Goal: Communication & Community: Answer question/provide support

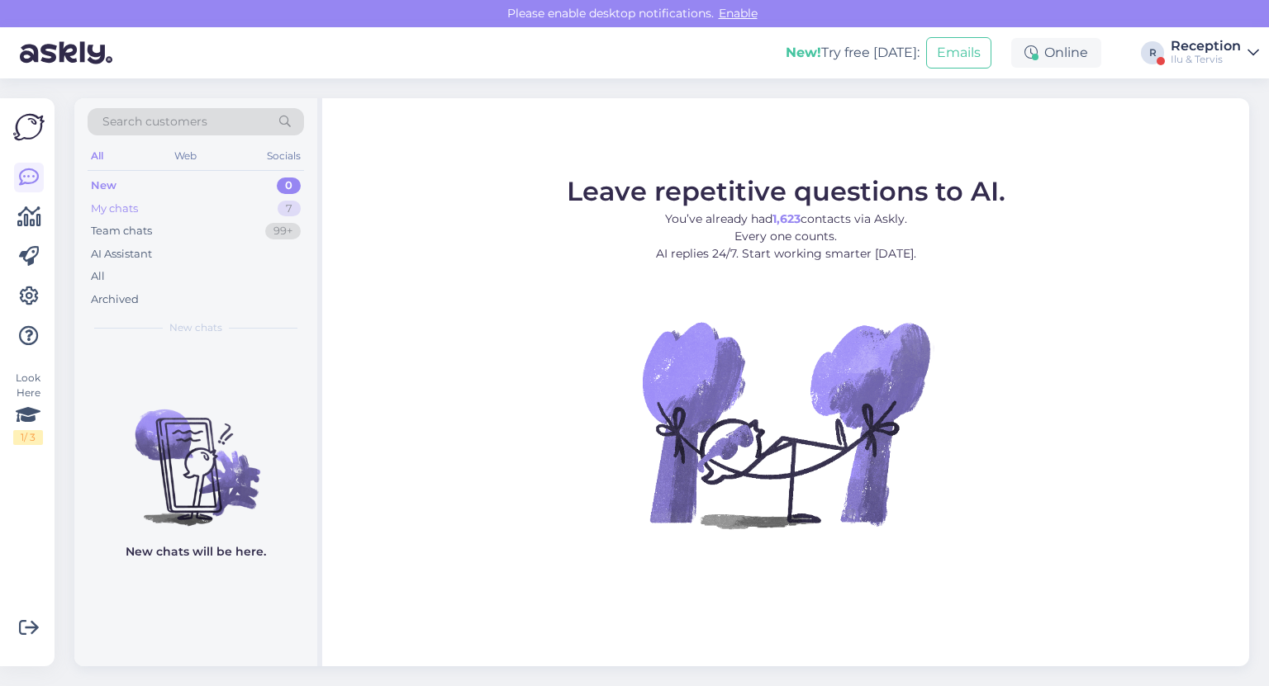
click at [258, 202] on div "My chats 7" at bounding box center [196, 208] width 216 height 23
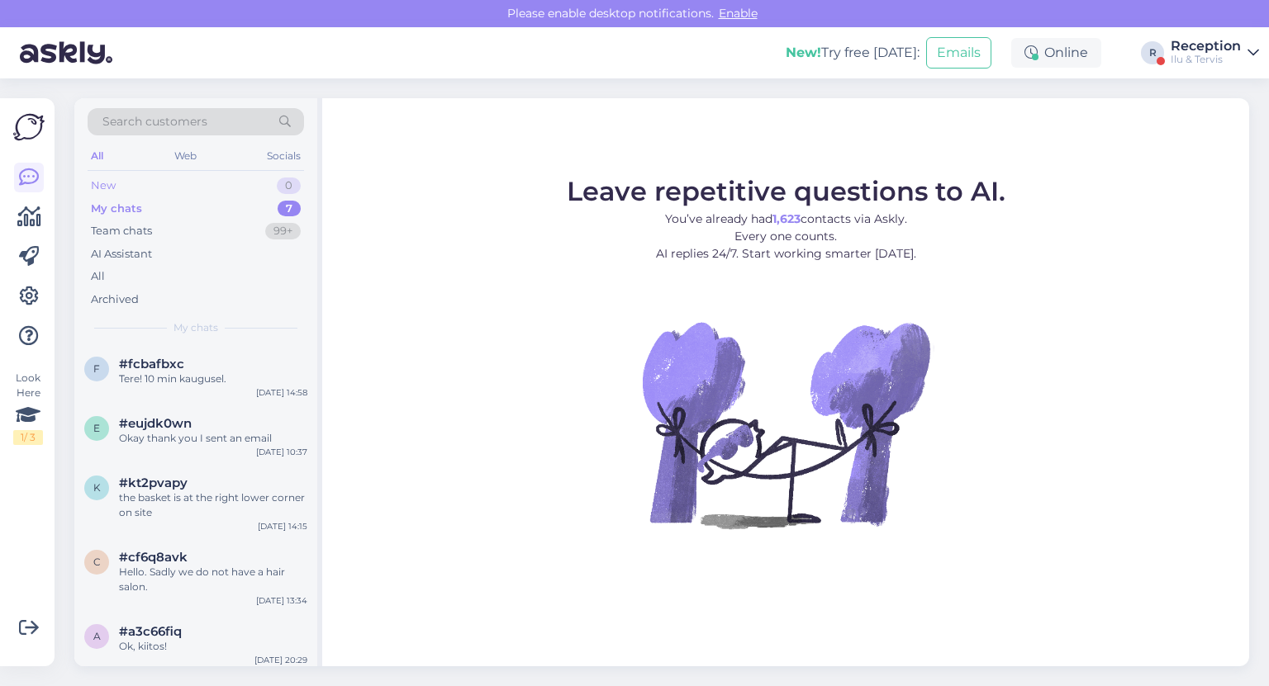
click at [260, 178] on div "New 0" at bounding box center [196, 185] width 216 height 23
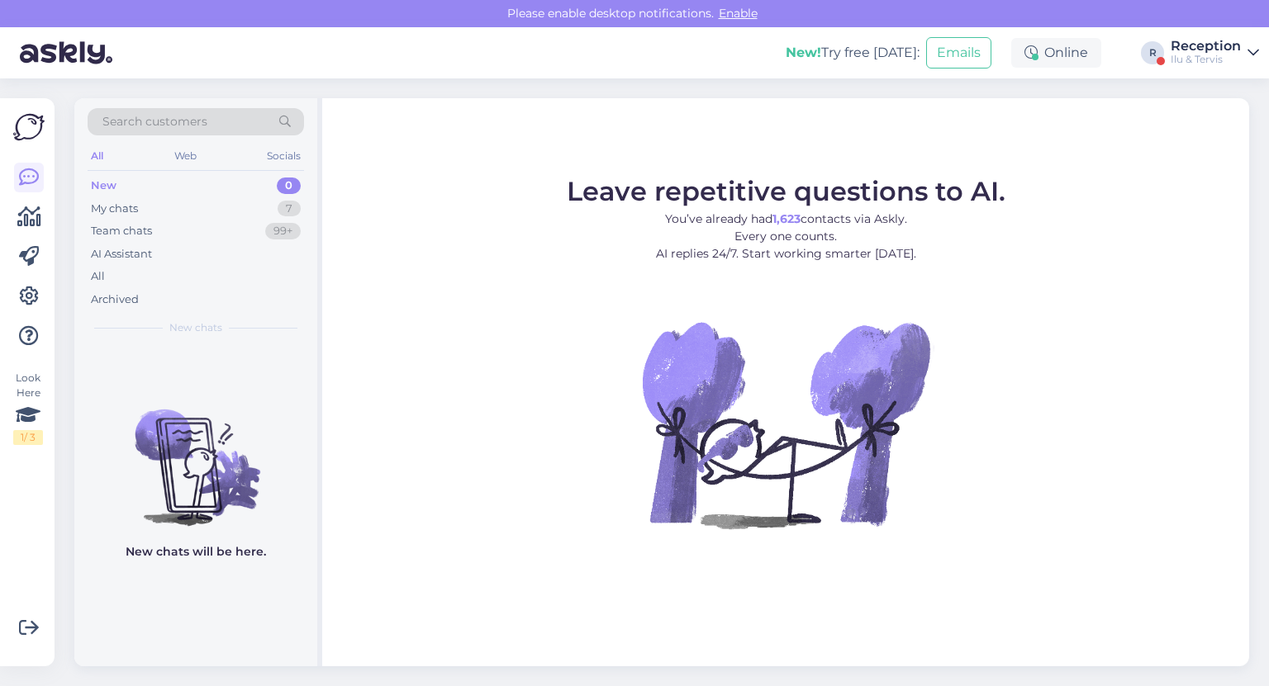
click at [1156, 55] on div "R" at bounding box center [1152, 52] width 23 height 23
click at [1263, 43] on div "New! Try free [DATE]: Emails Online R Reception Ilu & Tervis" at bounding box center [634, 52] width 1269 height 51
click at [1232, 59] on div "Ilu & Tervis" at bounding box center [1205, 59] width 70 height 13
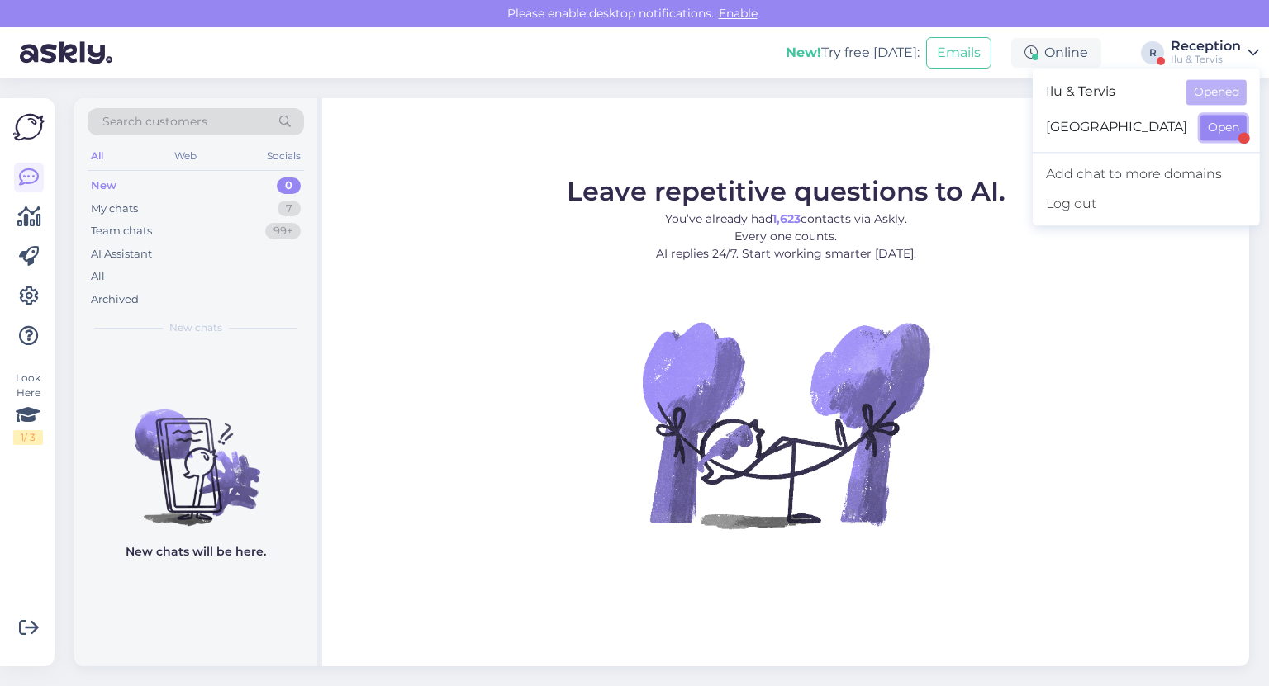
click at [1219, 126] on button "Open" at bounding box center [1223, 128] width 46 height 26
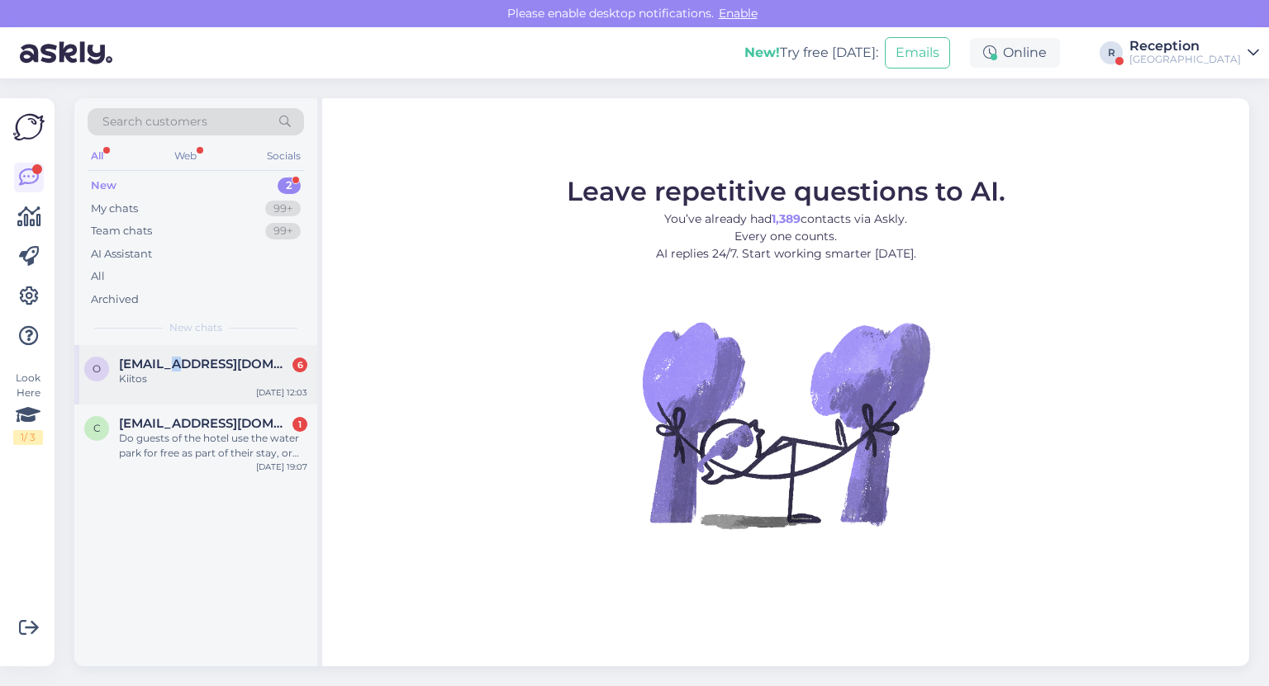
click at [182, 368] on span "[EMAIL_ADDRESS][DOMAIN_NAME]" at bounding box center [205, 364] width 172 height 15
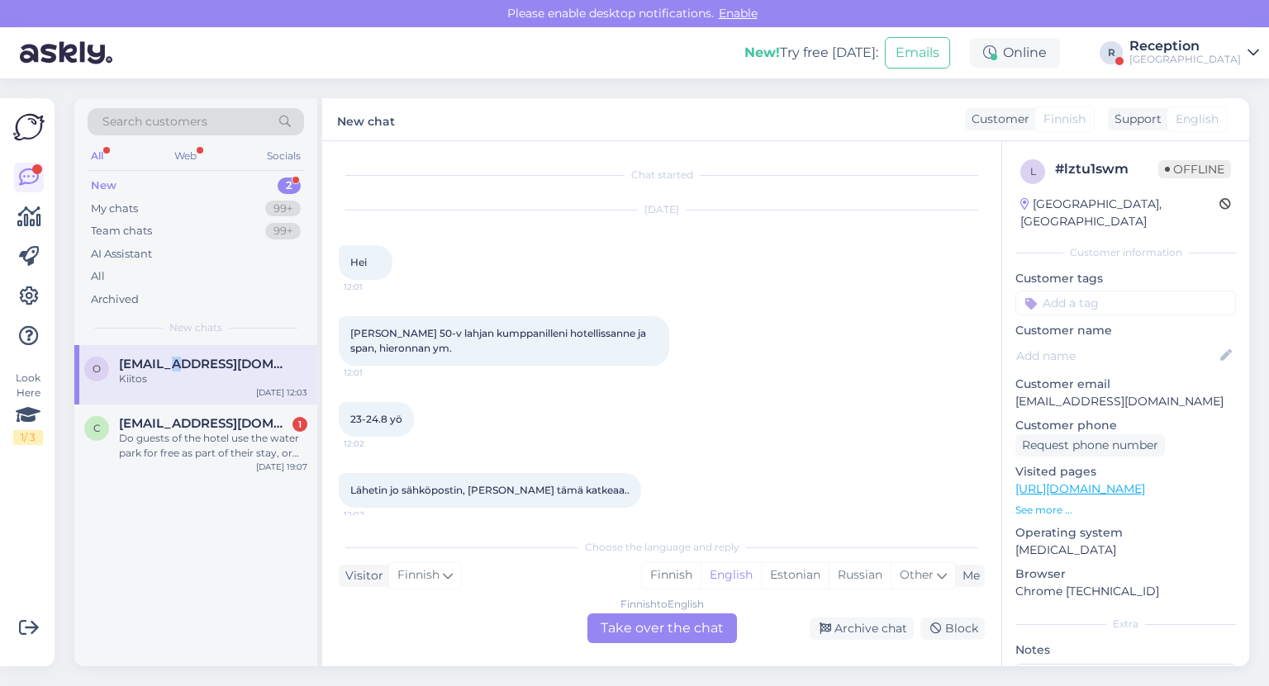
scroll to position [152, 0]
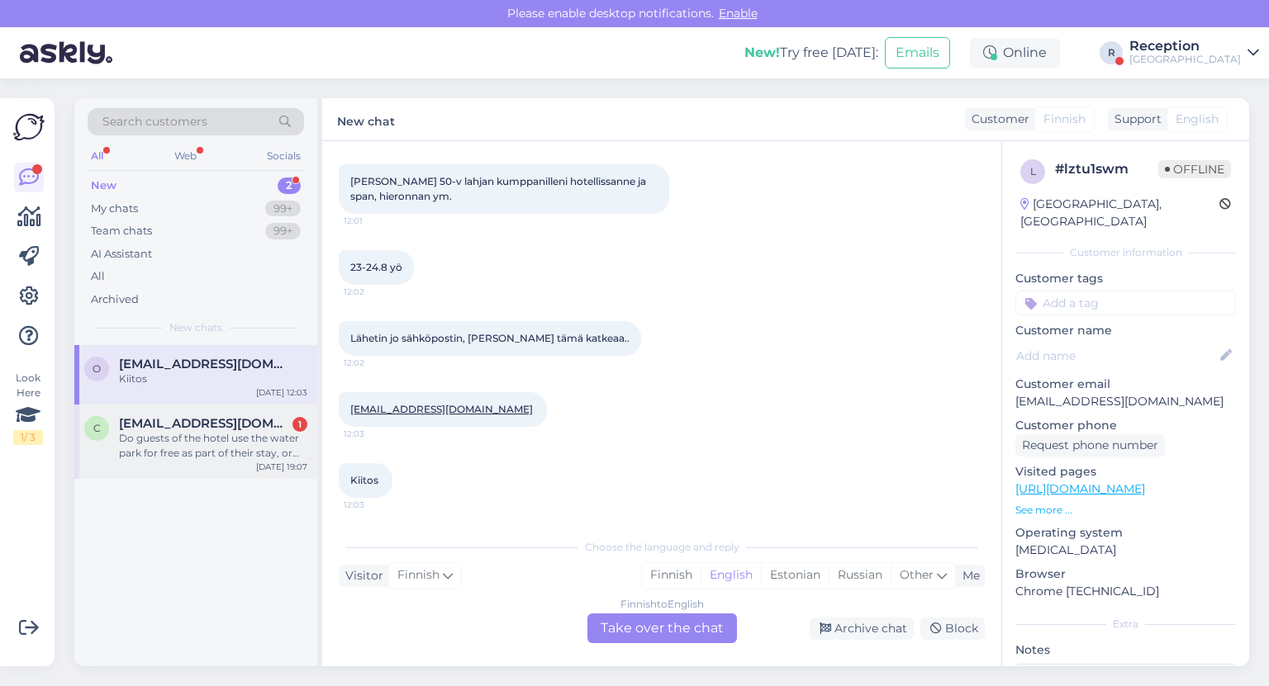
click at [184, 431] on div "Do guests of the hotel use the water park for free as part of their stay, or do…" at bounding box center [213, 446] width 188 height 30
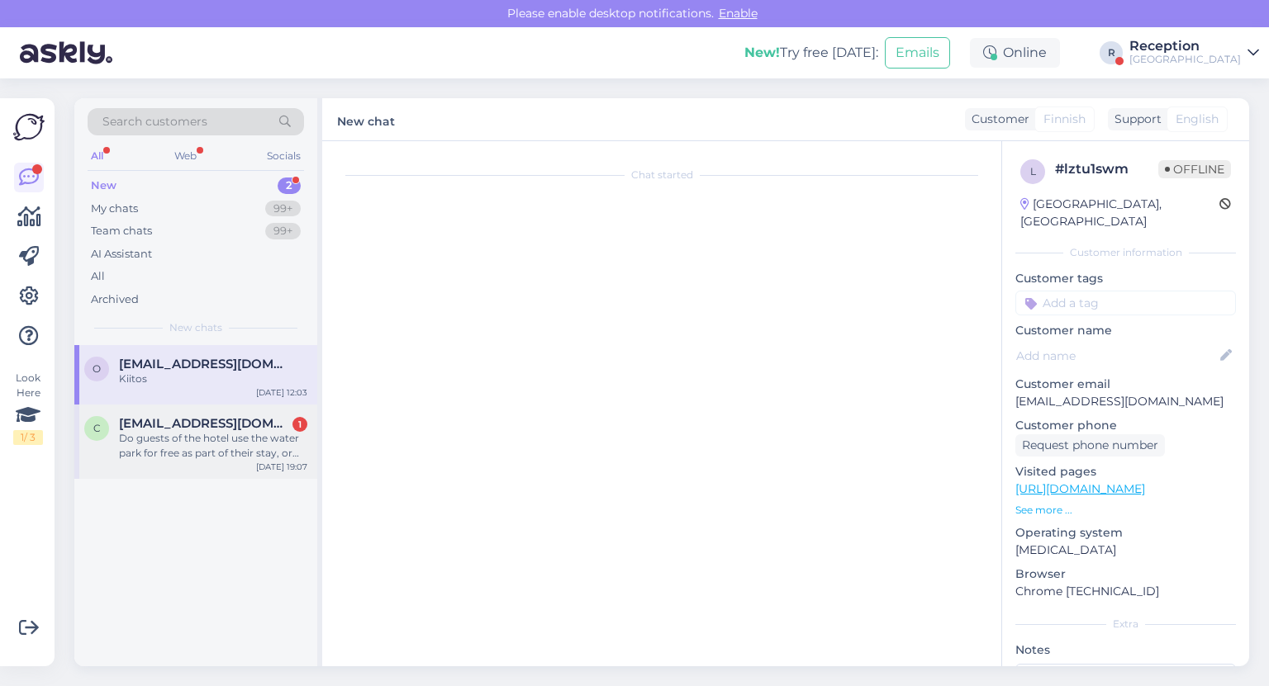
scroll to position [0, 0]
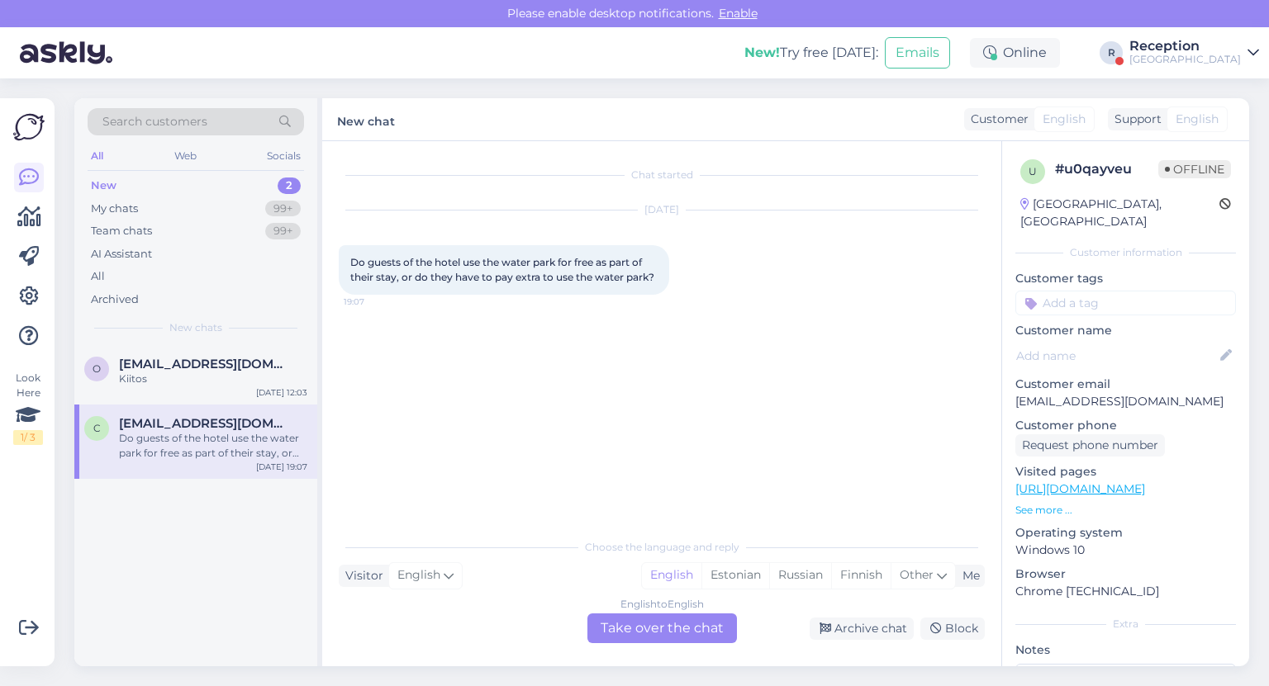
click at [617, 636] on div "English to English Take over the chat" at bounding box center [661, 629] width 149 height 30
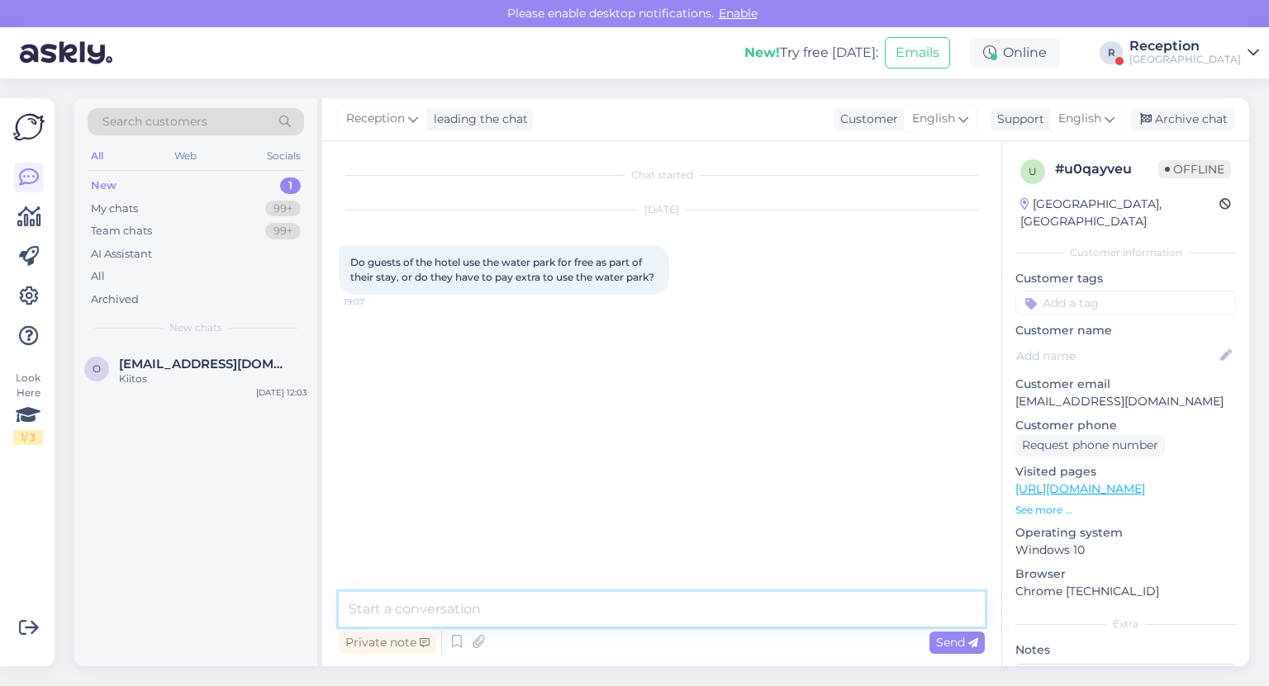
click at [536, 613] on textarea at bounding box center [662, 609] width 646 height 35
type textarea "Dear guest,"
type textarea "Water park is already included in the price.-"
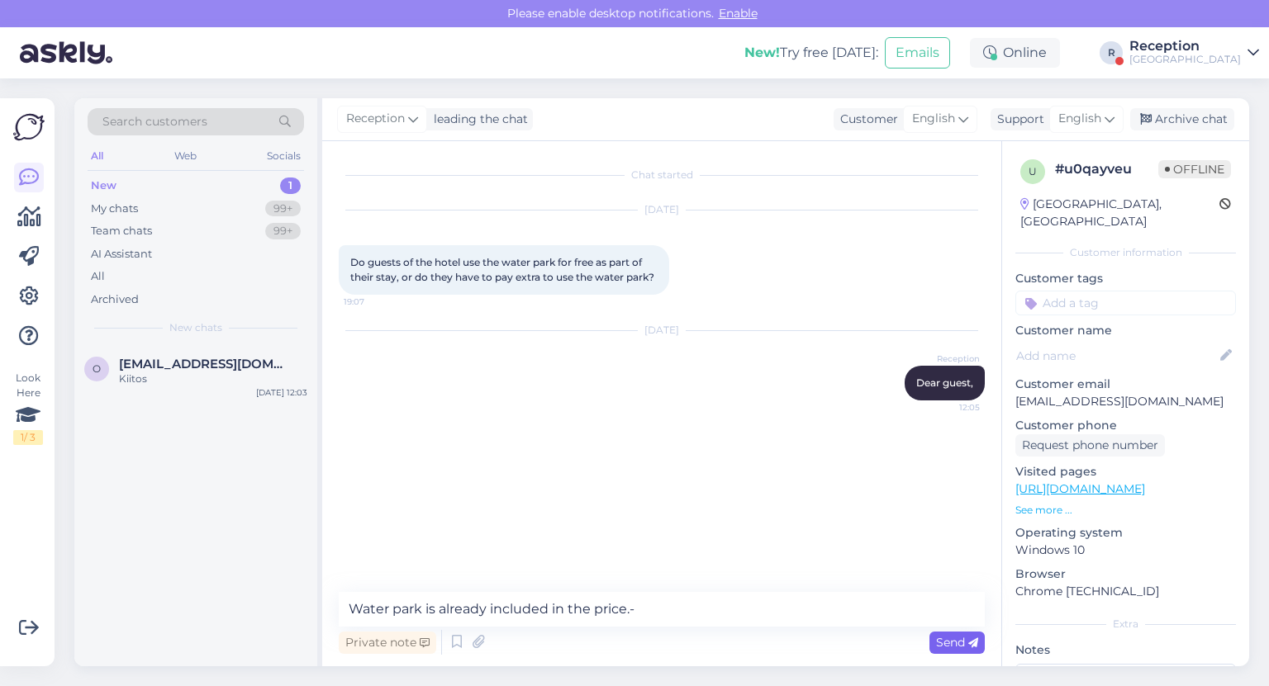
click at [961, 651] on div "Send" at bounding box center [956, 643] width 55 height 22
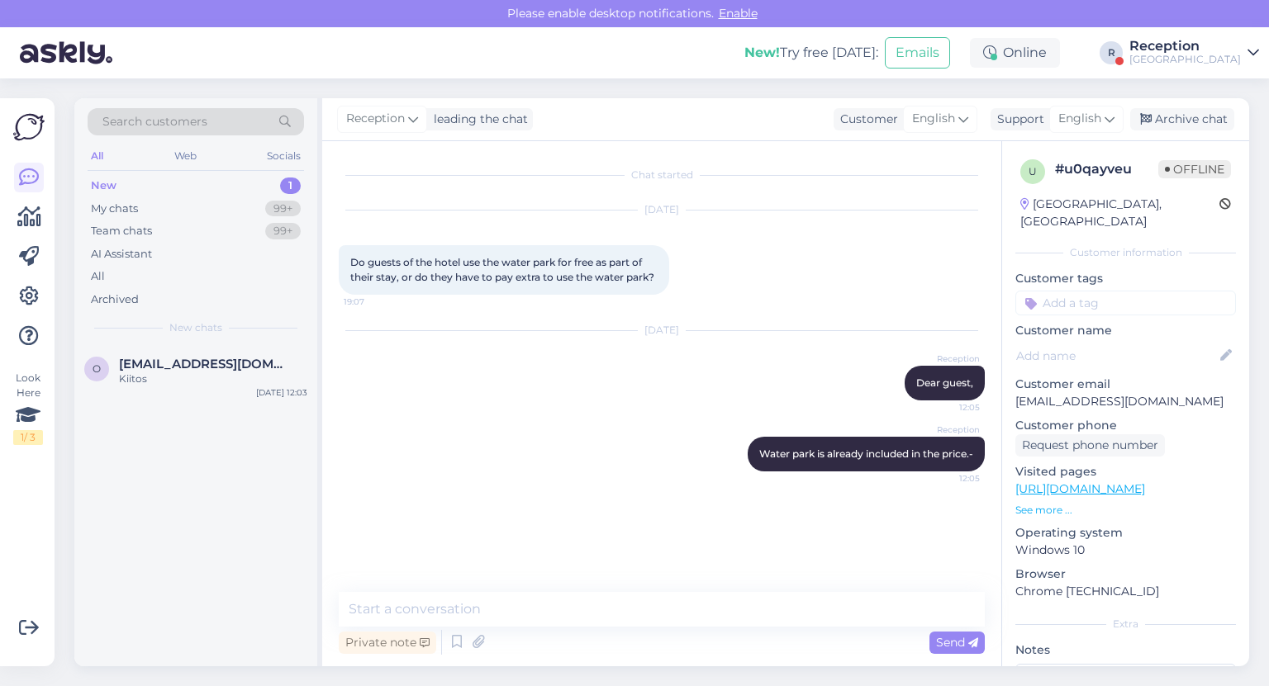
click at [231, 181] on div "New 1" at bounding box center [196, 185] width 216 height 23
click at [209, 365] on span "[EMAIL_ADDRESS][DOMAIN_NAME]" at bounding box center [205, 364] width 172 height 15
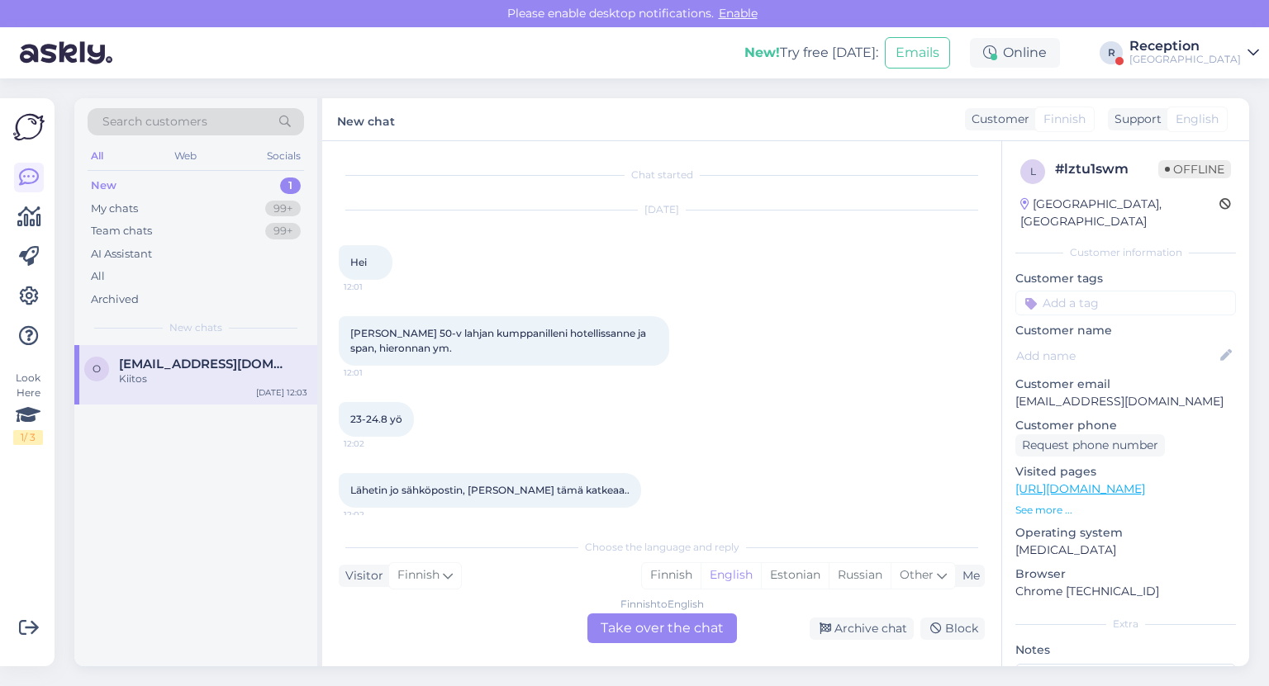
drag, startPoint x: 352, startPoint y: 334, endPoint x: 471, endPoint y: 354, distance: 120.7
click at [471, 354] on div "[PERSON_NAME] 50-v lahjan kumppanilleni hotellissanne ja span, hieronnan ym. 12…" at bounding box center [504, 341] width 330 height 50
copy span "[PERSON_NAME] 50-v lahjan kumppanilleni hotellissanne ja span, hieronnan ym."
